Goal: Find specific page/section: Find specific page/section

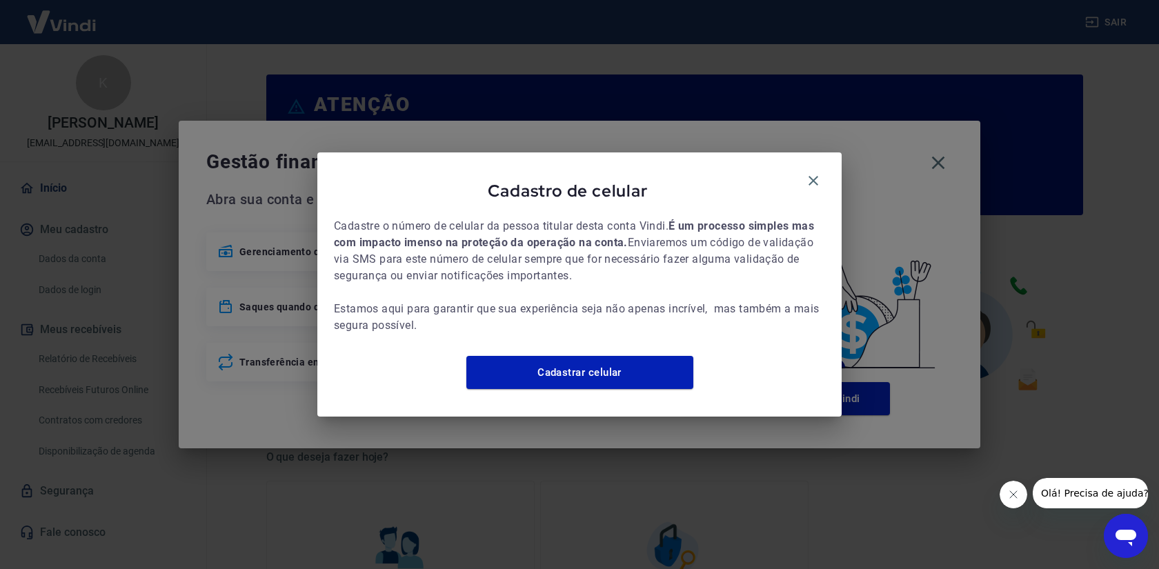
click at [826, 178] on div "Cadastro de celular Cadastre o número de celular da pessoa titular desta conta …" at bounding box center [579, 284] width 524 height 264
click at [808, 178] on icon "button" at bounding box center [813, 180] width 17 height 17
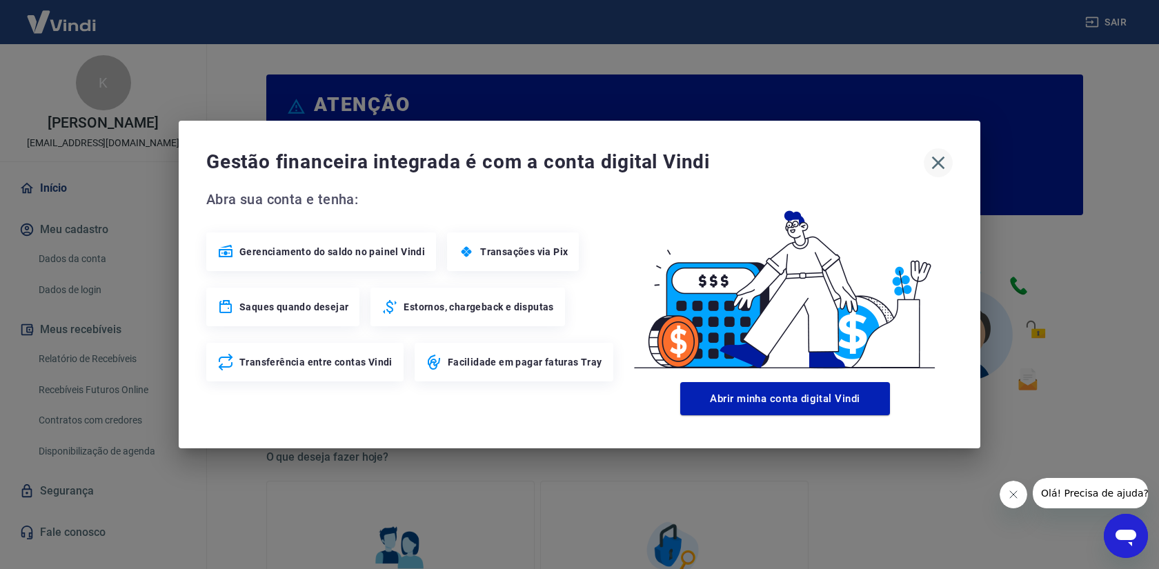
click at [939, 154] on icon "button" at bounding box center [938, 163] width 22 height 22
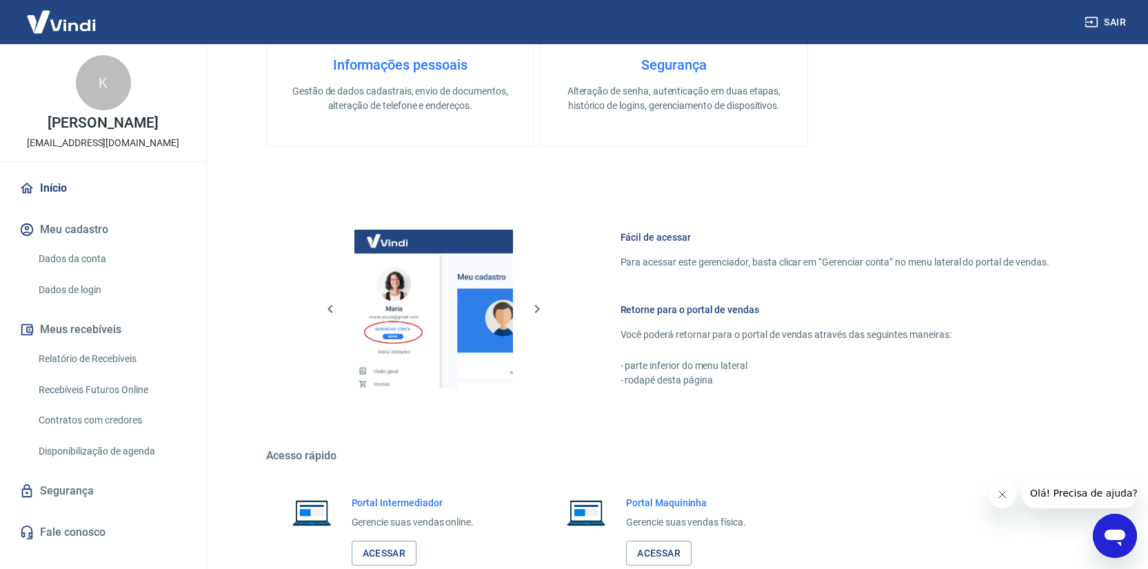
scroll to position [579, 0]
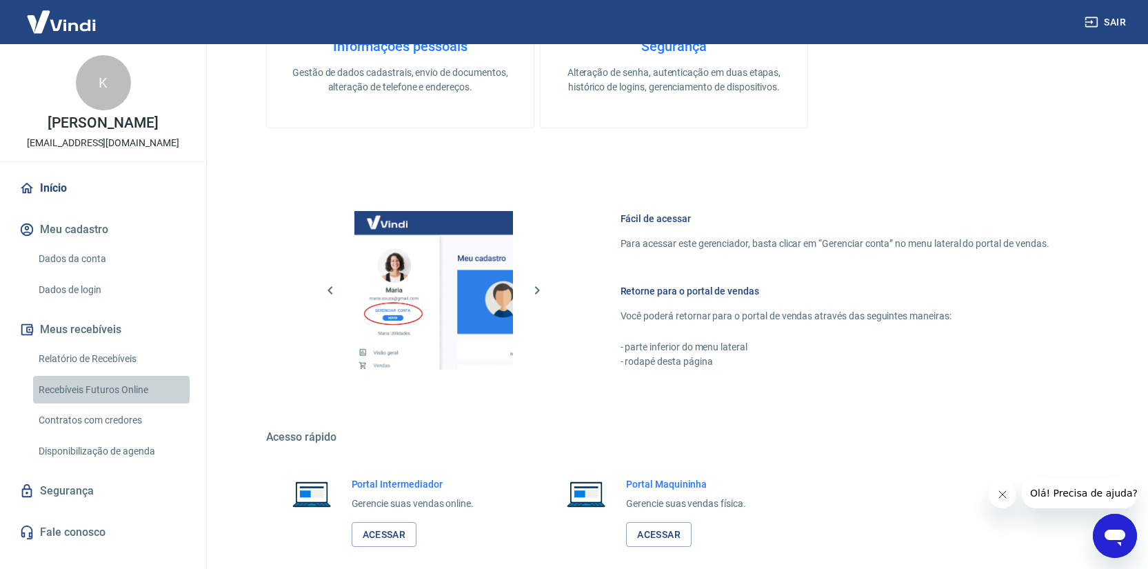
click at [114, 397] on link "Recebíveis Futuros Online" at bounding box center [111, 390] width 157 height 28
